Goal: Task Accomplishment & Management: Use online tool/utility

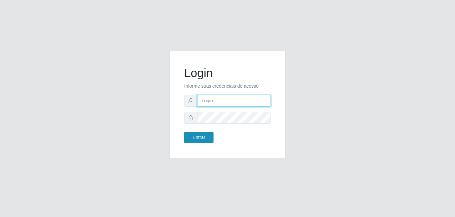
type input "[EMAIL_ADDRESS][DOMAIN_NAME]"
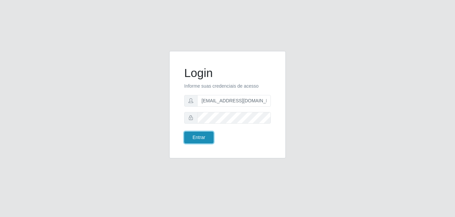
click at [196, 140] on button "Entrar" at bounding box center [198, 137] width 29 height 12
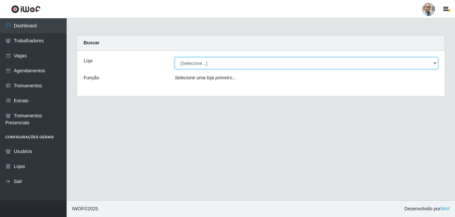
click at [211, 66] on select "[Selecione...] Mar Vermelho - Loja 04" at bounding box center [306, 63] width 263 height 12
select select "251"
click at [175, 57] on select "[Selecione...] Mar Vermelho - Loja 04" at bounding box center [306, 63] width 263 height 12
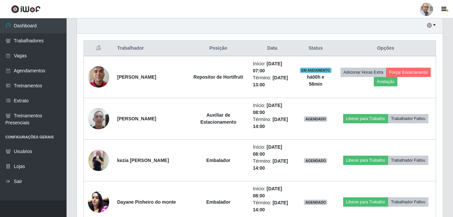
scroll to position [233, 0]
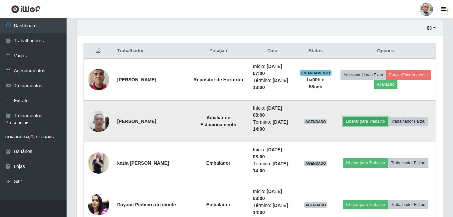
click at [360, 122] on button "Liberar para Trabalho" at bounding box center [365, 120] width 45 height 9
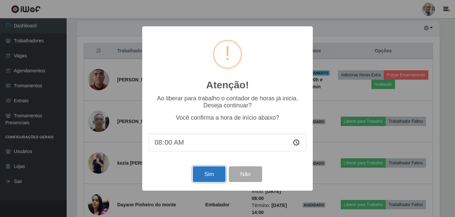
click at [204, 179] on button "Sim" at bounding box center [209, 174] width 32 height 16
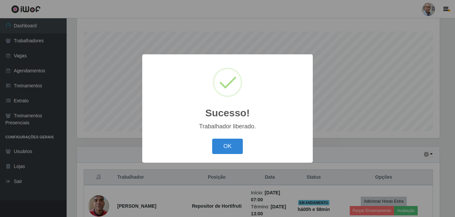
click at [358, 139] on div "Sucesso! × Trabalhador liberado. OK Cancel" at bounding box center [227, 108] width 455 height 217
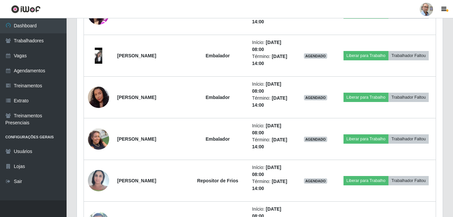
scroll to position [440, 0]
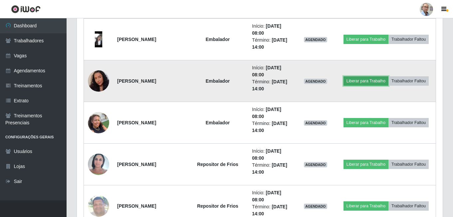
click at [373, 84] on button "Liberar para Trabalho" at bounding box center [365, 80] width 45 height 9
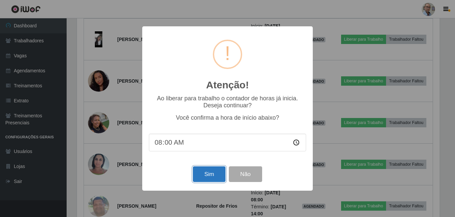
click at [202, 173] on button "Sim" at bounding box center [209, 174] width 32 height 16
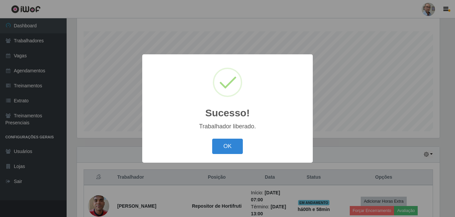
click at [355, 137] on div "Sucesso! × Trabalhador liberado. OK Cancel" at bounding box center [227, 108] width 455 height 217
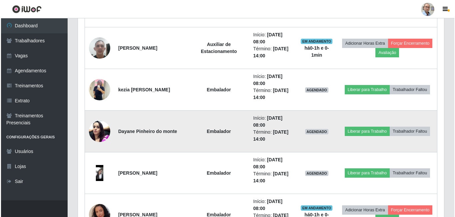
scroll to position [307, 0]
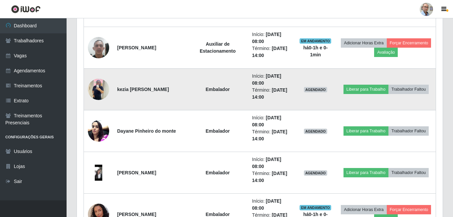
click at [94, 90] on img at bounding box center [98, 89] width 21 height 28
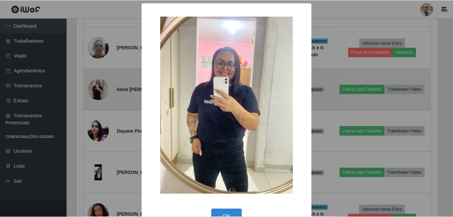
scroll to position [138, 362]
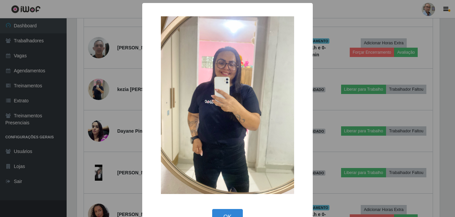
click at [128, 109] on div "× OK Cancel" at bounding box center [227, 108] width 455 height 217
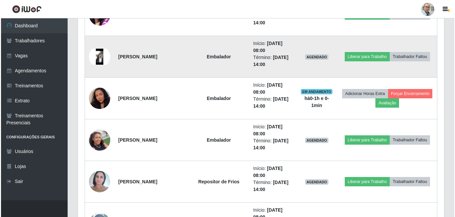
scroll to position [0, 0]
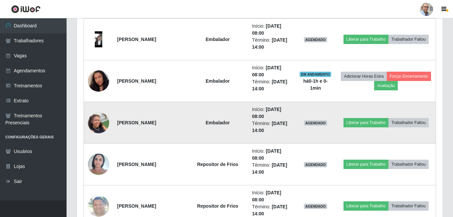
click at [99, 125] on img at bounding box center [98, 122] width 21 height 28
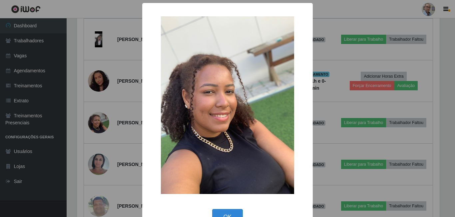
click at [131, 141] on div "× OK Cancel" at bounding box center [227, 108] width 455 height 217
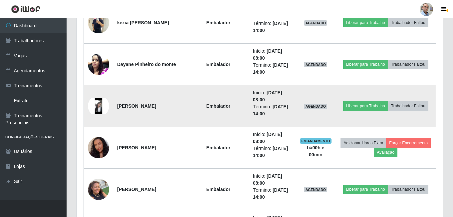
click at [99, 107] on img at bounding box center [98, 106] width 21 height 16
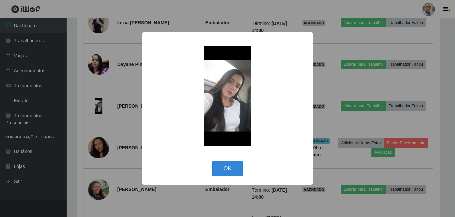
click at [102, 108] on div "× OK Cancel" at bounding box center [227, 108] width 455 height 217
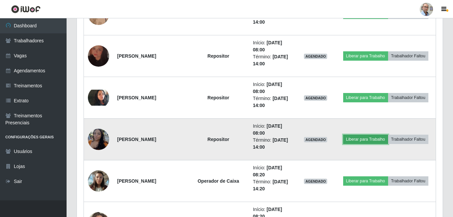
click at [359, 141] on button "Liberar para Trabalho" at bounding box center [365, 138] width 45 height 9
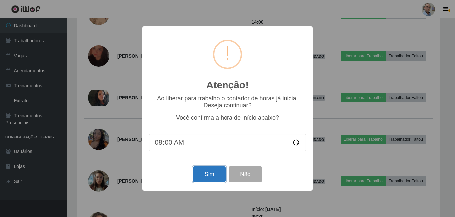
click at [202, 175] on button "Sim" at bounding box center [209, 174] width 32 height 16
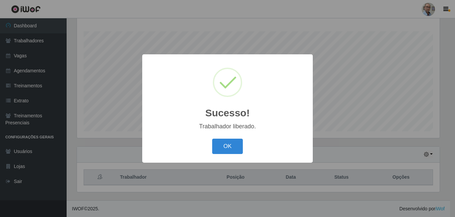
click at [368, 132] on div "Sucesso! × Trabalhador liberado. OK Cancel" at bounding box center [227, 108] width 455 height 217
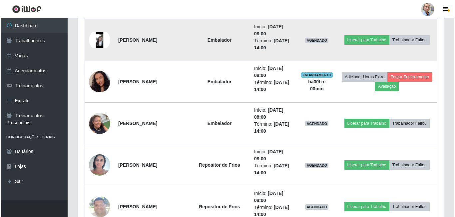
scroll to position [440, 0]
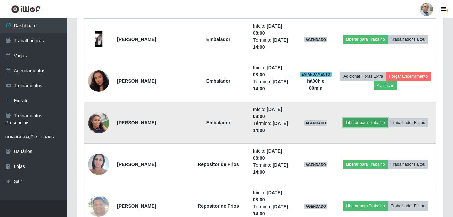
click at [358, 122] on button "Liberar para Trabalho" at bounding box center [365, 122] width 45 height 9
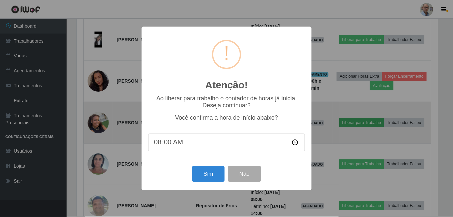
scroll to position [138, 362]
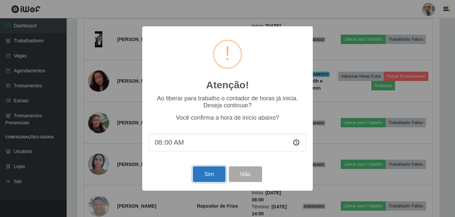
click at [201, 179] on button "Sim" at bounding box center [209, 174] width 32 height 16
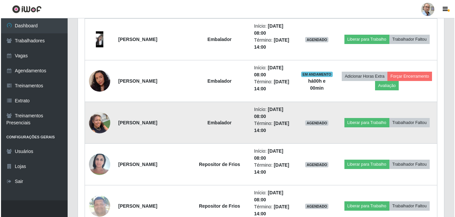
scroll to position [107, 0]
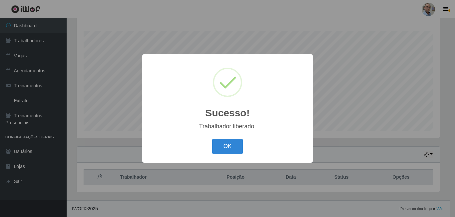
click at [385, 138] on div "Sucesso! × Trabalhador liberado. OK Cancel" at bounding box center [227, 108] width 455 height 217
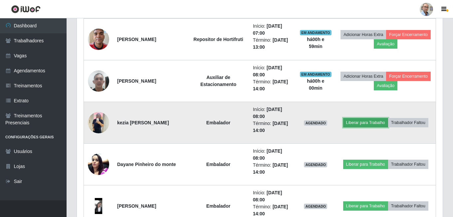
click at [370, 125] on button "Liberar para Trabalho" at bounding box center [365, 122] width 45 height 9
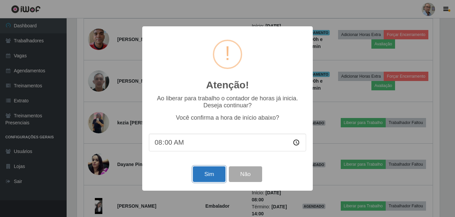
click at [202, 175] on button "Sim" at bounding box center [209, 174] width 32 height 16
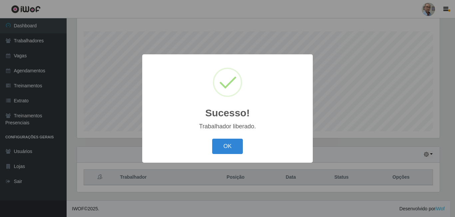
click at [342, 147] on div "Sucesso! × Trabalhador liberado. OK Cancel" at bounding box center [227, 108] width 455 height 217
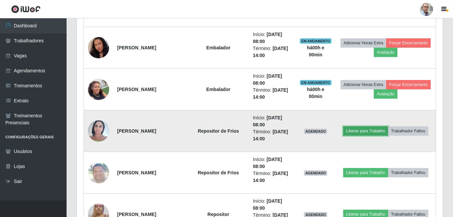
click at [362, 131] on button "Liberar para Trabalho" at bounding box center [365, 130] width 45 height 9
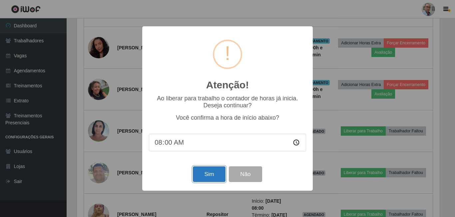
click at [205, 176] on button "Sim" at bounding box center [209, 174] width 32 height 16
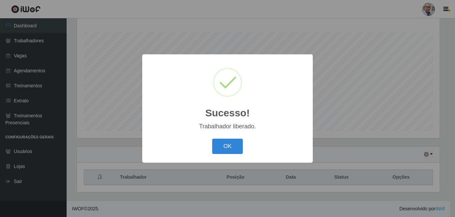
click at [335, 145] on div "Sucesso! × Trabalhador liberado. OK Cancel" at bounding box center [227, 108] width 455 height 217
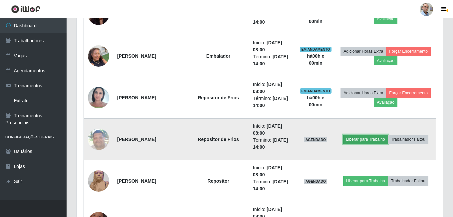
click at [359, 139] on button "Liberar para Trabalho" at bounding box center [365, 138] width 45 height 9
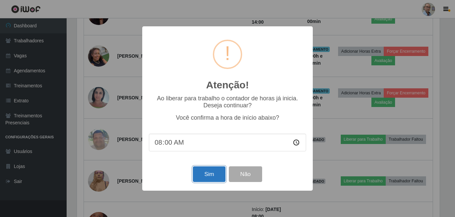
click at [204, 176] on button "Sim" at bounding box center [209, 174] width 32 height 16
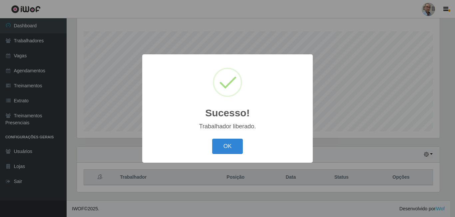
click at [333, 142] on div "Sucesso! × Trabalhador liberado. OK Cancel" at bounding box center [227, 108] width 455 height 217
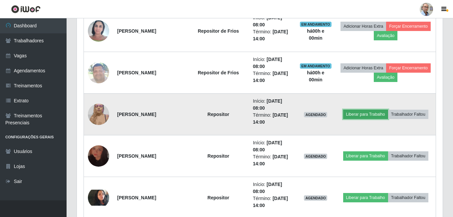
click at [360, 116] on button "Liberar para Trabalho" at bounding box center [365, 113] width 45 height 9
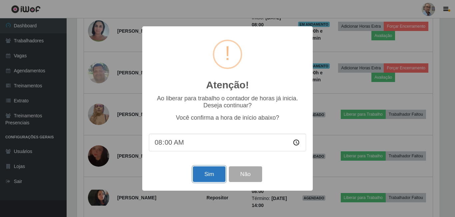
click at [202, 175] on button "Sim" at bounding box center [209, 174] width 32 height 16
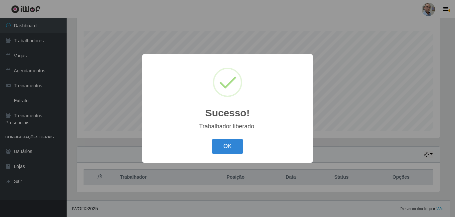
click at [323, 158] on div "Sucesso! × Trabalhador liberado. OK Cancel" at bounding box center [227, 108] width 455 height 217
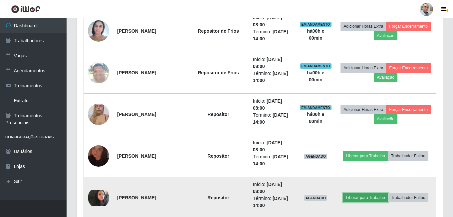
click at [367, 199] on button "Liberar para Trabalho" at bounding box center [365, 197] width 45 height 9
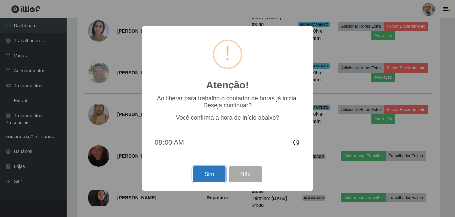
click at [204, 176] on button "Sim" at bounding box center [209, 174] width 32 height 16
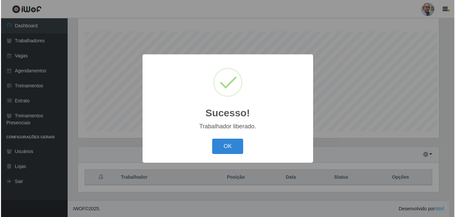
scroll to position [107, 0]
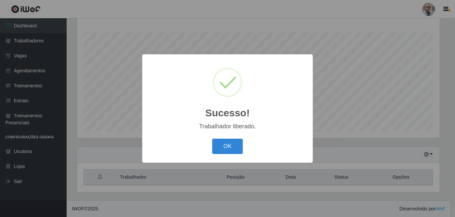
click at [331, 139] on div "Sucesso! × Trabalhador liberado. OK Cancel" at bounding box center [227, 108] width 455 height 217
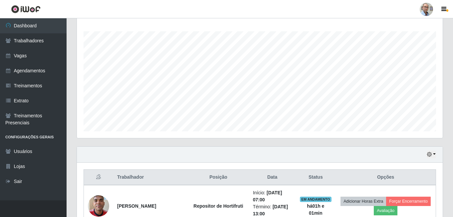
click at [132, 141] on div "Agendamentos Day Month" at bounding box center [260, 72] width 376 height 147
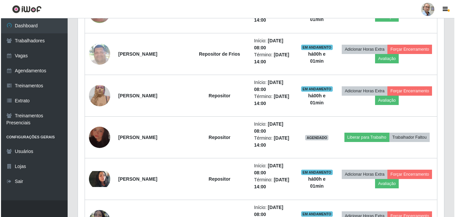
scroll to position [606, 0]
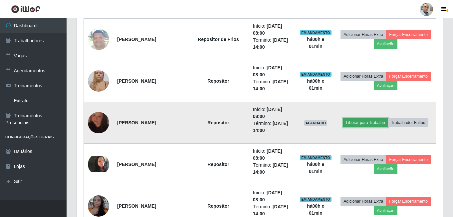
click at [376, 123] on button "Liberar para Trabalho" at bounding box center [365, 122] width 45 height 9
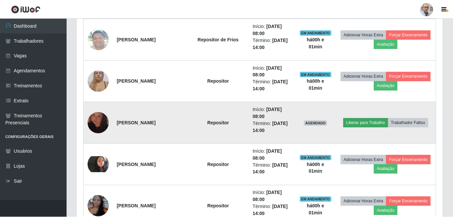
scroll to position [138, 362]
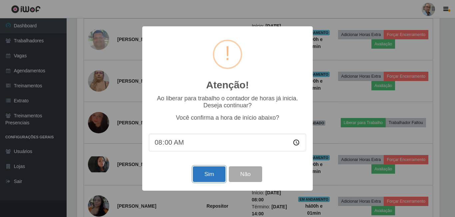
click at [209, 175] on button "Sim" at bounding box center [209, 174] width 32 height 16
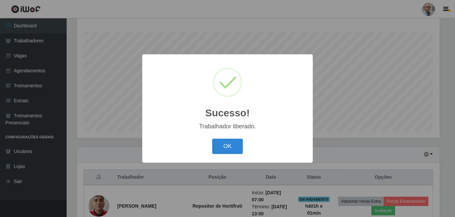
click at [375, 133] on div "Sucesso! × Trabalhador liberado. OK Cancel" at bounding box center [227, 108] width 455 height 217
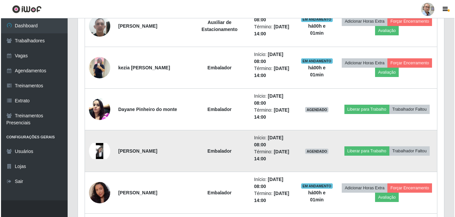
scroll to position [340, 0]
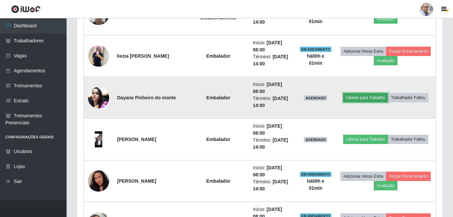
click at [382, 98] on button "Liberar para Trabalho" at bounding box center [365, 97] width 45 height 9
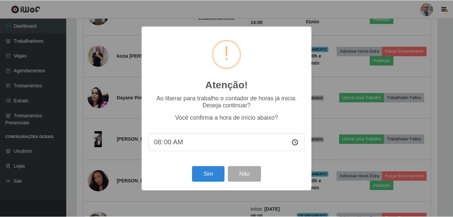
scroll to position [138, 362]
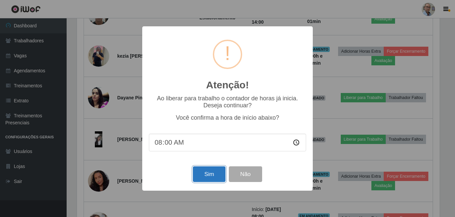
click at [200, 177] on button "Sim" at bounding box center [209, 174] width 32 height 16
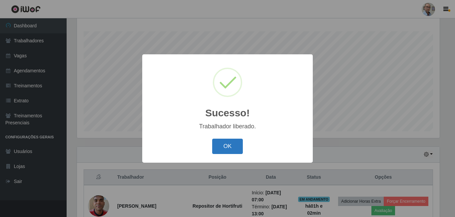
click at [217, 142] on button "OK" at bounding box center [227, 146] width 31 height 16
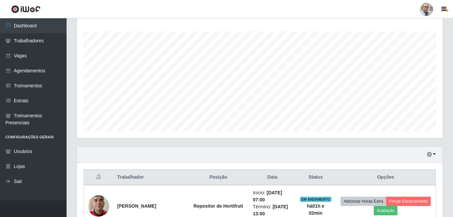
scroll to position [138, 366]
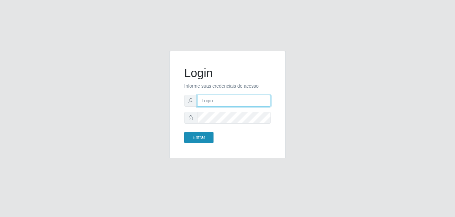
type input "[EMAIL_ADDRESS][DOMAIN_NAME]"
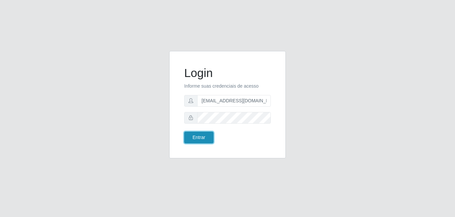
click at [201, 142] on button "Entrar" at bounding box center [198, 137] width 29 height 12
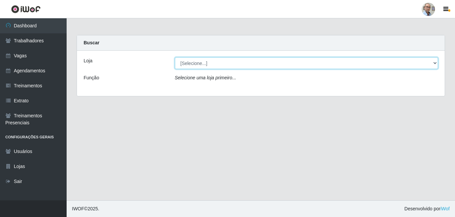
drag, startPoint x: 437, startPoint y: 62, endPoint x: 423, endPoint y: 64, distance: 13.8
click at [437, 62] on select "[Selecione...] Mar Vermelho - Loja 04" at bounding box center [306, 63] width 263 height 12
select select "251"
click at [175, 57] on select "[Selecione...] Mar Vermelho - Loja 04" at bounding box center [306, 63] width 263 height 12
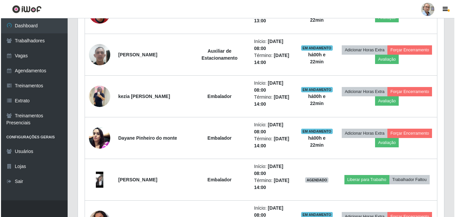
scroll to position [333, 0]
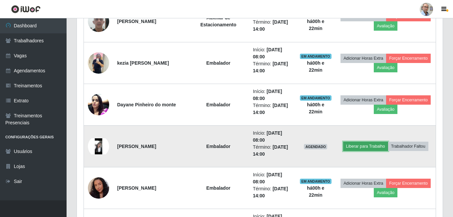
click at [361, 147] on button "Liberar para Trabalho" at bounding box center [365, 145] width 45 height 9
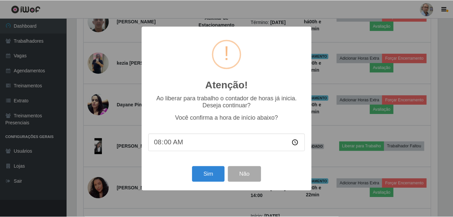
scroll to position [138, 362]
click at [212, 176] on button "Sim" at bounding box center [209, 174] width 32 height 16
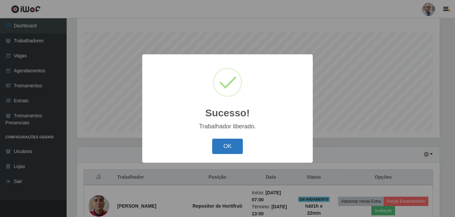
click at [227, 146] on button "OK" at bounding box center [227, 146] width 31 height 16
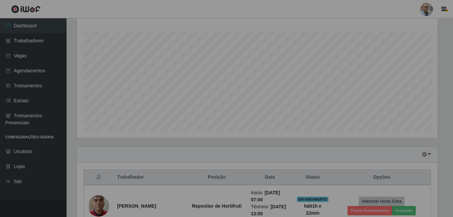
scroll to position [138, 366]
